Goal: Task Accomplishment & Management: Use online tool/utility

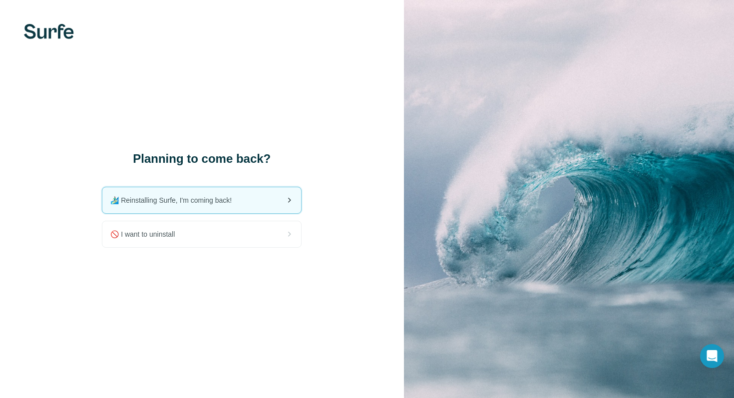
click at [226, 199] on span "🏄🏻‍♂️ Reinstalling Surfe, I'm coming back!" at bounding box center [174, 200] width 129 height 10
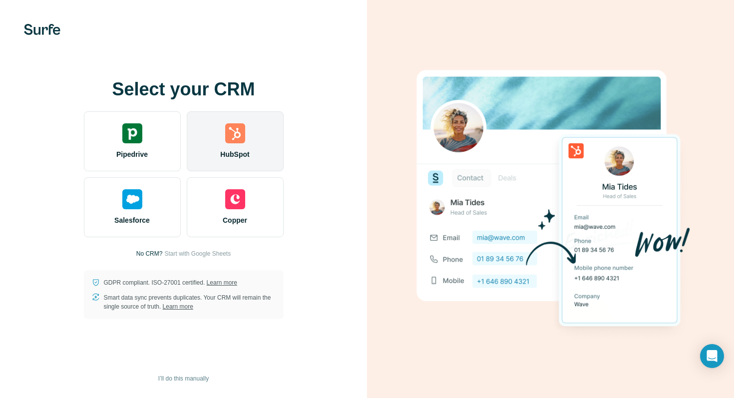
click at [239, 143] on div "HubSpot" at bounding box center [235, 141] width 97 height 60
